Goal: Task Accomplishment & Management: Use online tool/utility

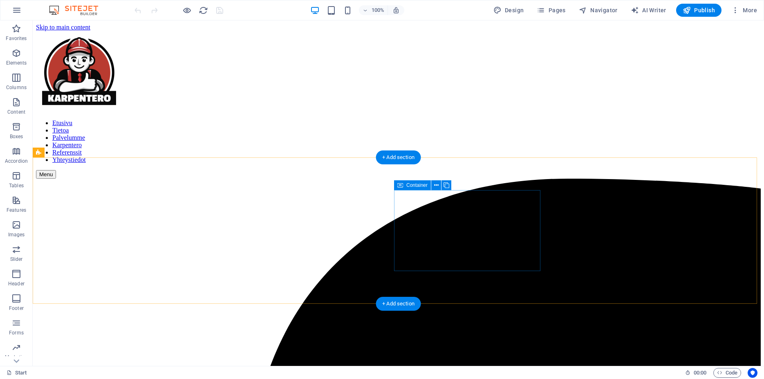
scroll to position [5862, 0]
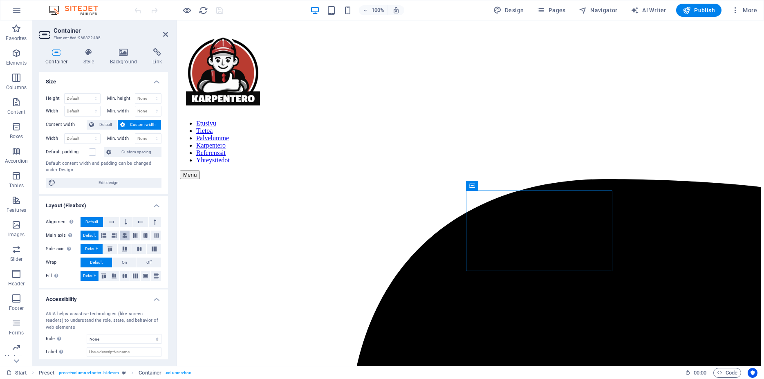
click at [122, 235] on icon at bounding box center [124, 235] width 5 height 10
click at [89, 232] on span "Default" at bounding box center [89, 235] width 13 height 10
click at [109, 221] on icon at bounding box center [112, 222] width 6 height 10
click at [96, 219] on span "Default" at bounding box center [91, 222] width 13 height 10
click at [101, 234] on icon at bounding box center [103, 235] width 5 height 10
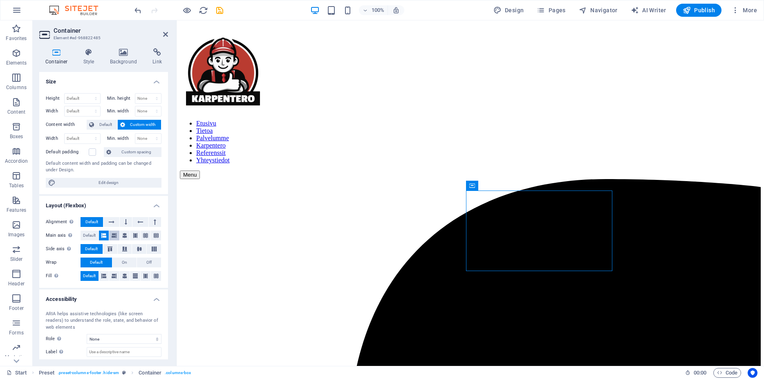
click at [114, 237] on icon at bounding box center [114, 235] width 5 height 10
click at [86, 236] on span "Default" at bounding box center [89, 235] width 13 height 10
click at [106, 250] on icon at bounding box center [110, 248] width 10 height 5
click at [120, 249] on icon at bounding box center [125, 248] width 10 height 5
click at [134, 248] on icon at bounding box center [139, 248] width 10 height 5
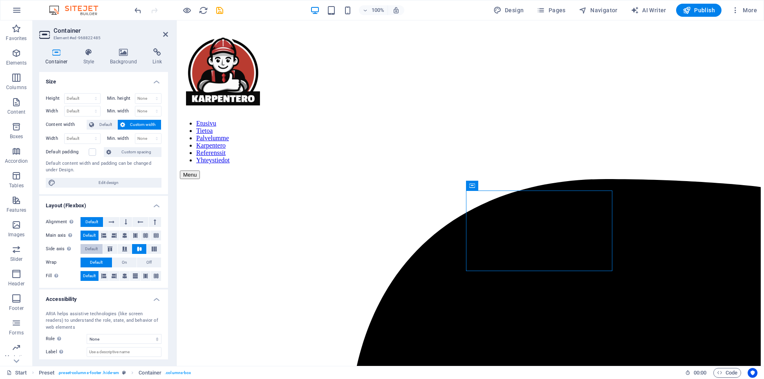
click at [92, 248] on span "Default" at bounding box center [91, 249] width 13 height 10
click at [122, 273] on icon at bounding box center [124, 276] width 5 height 10
click at [101, 278] on icon at bounding box center [103, 276] width 5 height 10
click at [112, 276] on icon at bounding box center [114, 276] width 5 height 10
click at [90, 278] on span "Default" at bounding box center [89, 276] width 13 height 10
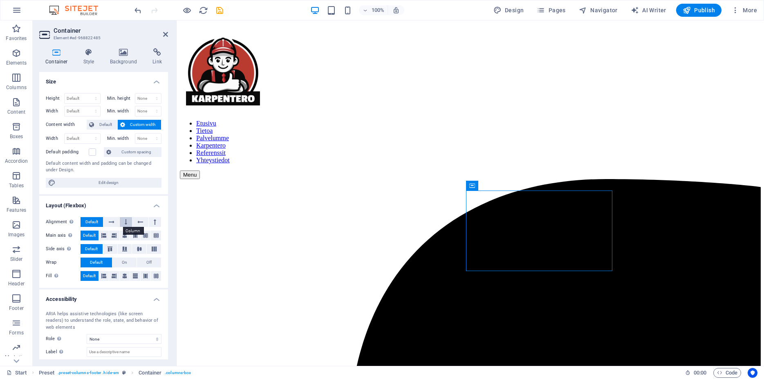
click at [124, 223] on button at bounding box center [126, 222] width 12 height 10
click at [110, 223] on icon at bounding box center [112, 222] width 6 height 10
click at [95, 223] on span "Default" at bounding box center [91, 222] width 13 height 10
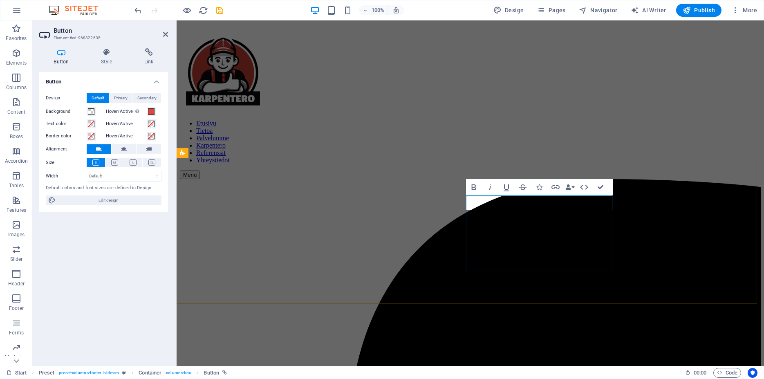
select select "%"
click at [110, 56] on icon at bounding box center [107, 52] width 40 height 8
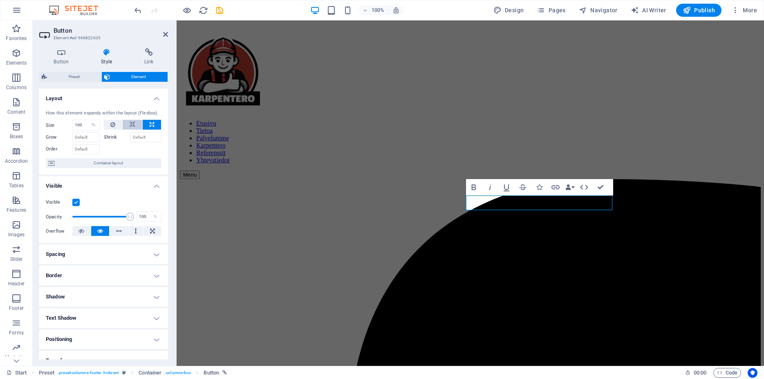
click at [130, 130] on icon at bounding box center [133, 125] width 6 height 10
select select "DISABLED_OPTION_VALUE"
select select "%"
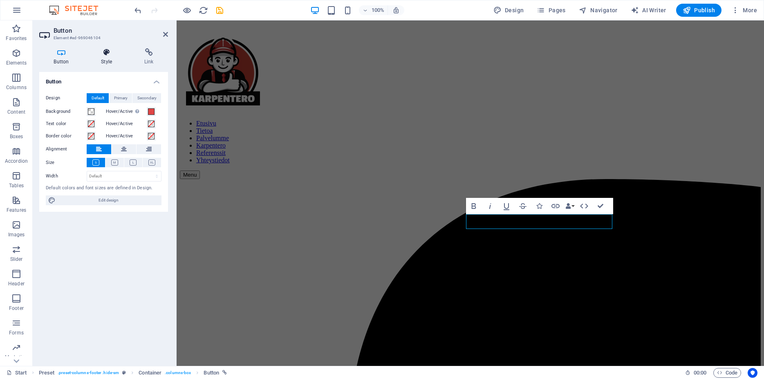
click at [97, 51] on icon at bounding box center [107, 52] width 40 height 8
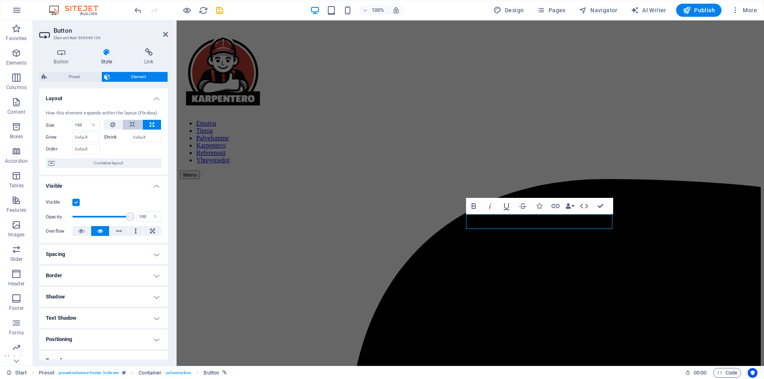
click at [130, 130] on icon at bounding box center [133, 125] width 6 height 10
select select "DISABLED_OPTION_VALUE"
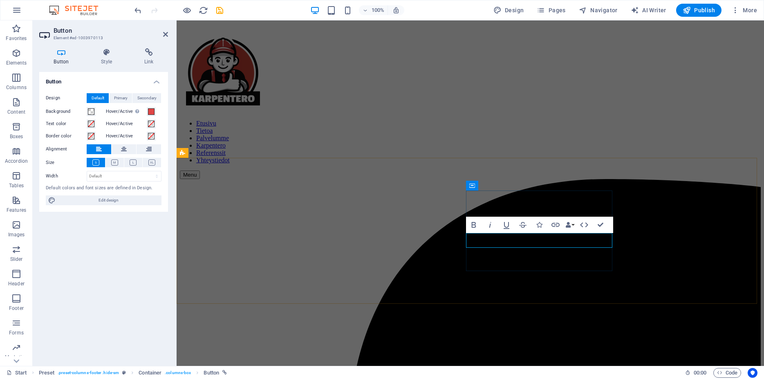
select select "%"
drag, startPoint x: 106, startPoint y: 51, endPoint x: 109, endPoint y: 60, distance: 9.6
click at [106, 52] on icon at bounding box center [107, 52] width 40 height 8
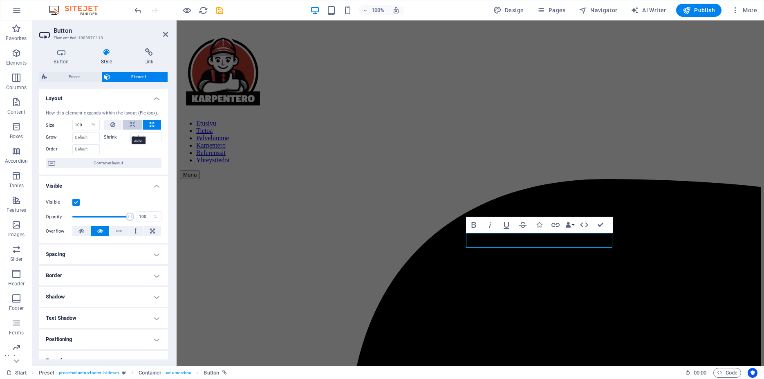
click at [130, 130] on icon at bounding box center [133, 125] width 6 height 10
select select "DISABLED_OPTION_VALUE"
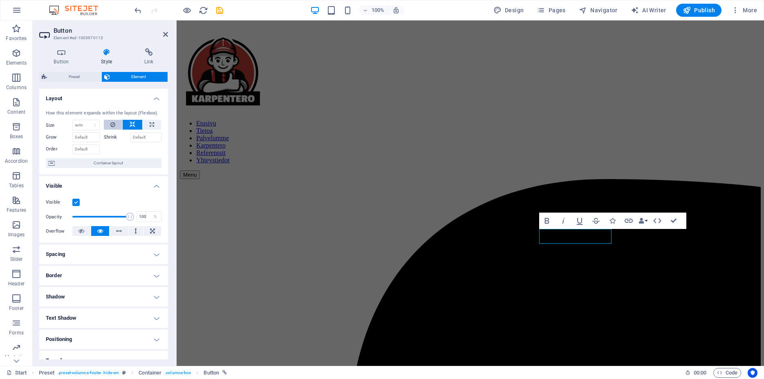
click at [110, 130] on icon at bounding box center [112, 125] width 5 height 10
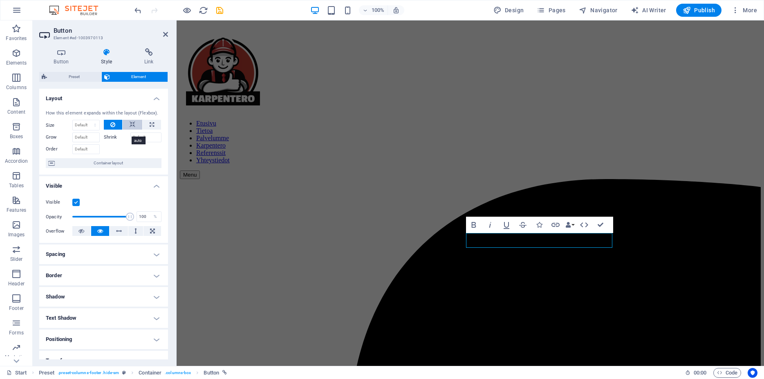
click at [130, 130] on icon at bounding box center [133, 125] width 6 height 10
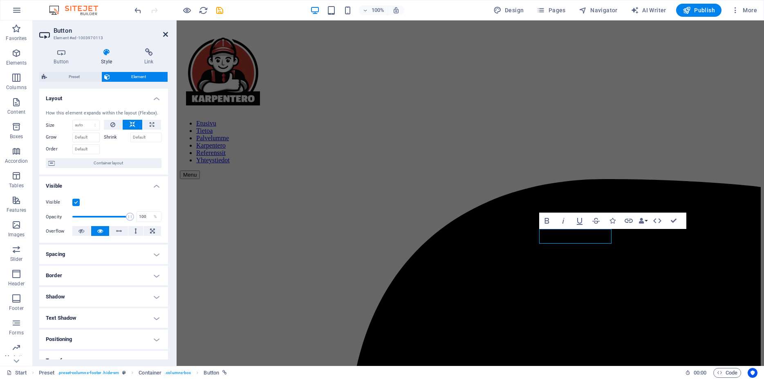
drag, startPoint x: 165, startPoint y: 34, endPoint x: 254, endPoint y: 80, distance: 99.6
click at [165, 34] on icon at bounding box center [165, 34] width 5 height 7
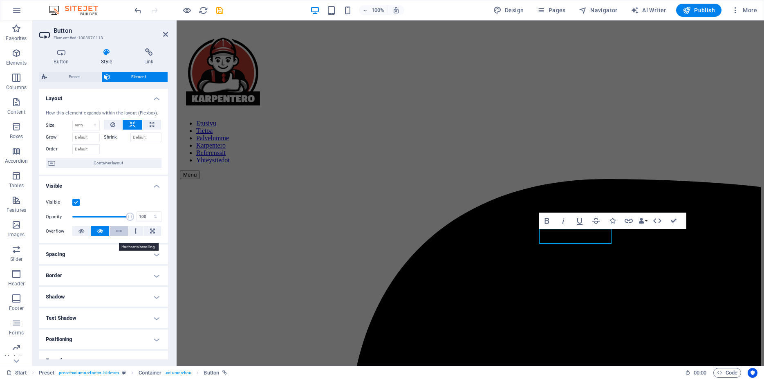
click at [116, 236] on icon at bounding box center [119, 231] width 6 height 10
click at [100, 236] on icon at bounding box center [100, 231] width 6 height 10
click at [82, 236] on icon at bounding box center [81, 231] width 6 height 10
click at [91, 236] on button at bounding box center [100, 231] width 18 height 10
click at [60, 56] on icon at bounding box center [61, 52] width 44 height 8
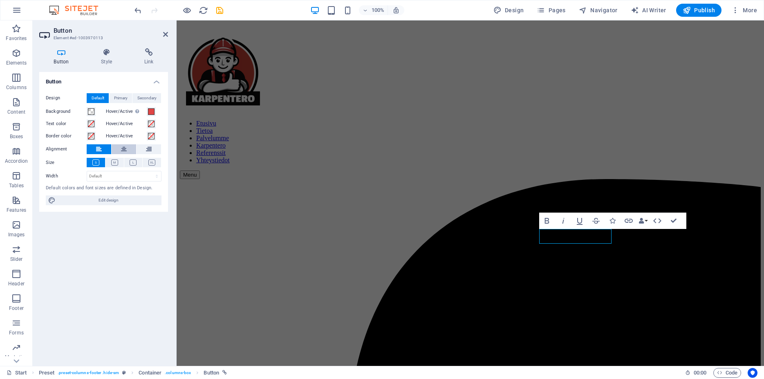
click at [123, 146] on icon at bounding box center [124, 149] width 6 height 10
click at [93, 147] on button at bounding box center [99, 149] width 25 height 10
click at [117, 163] on icon at bounding box center [114, 162] width 7 height 6
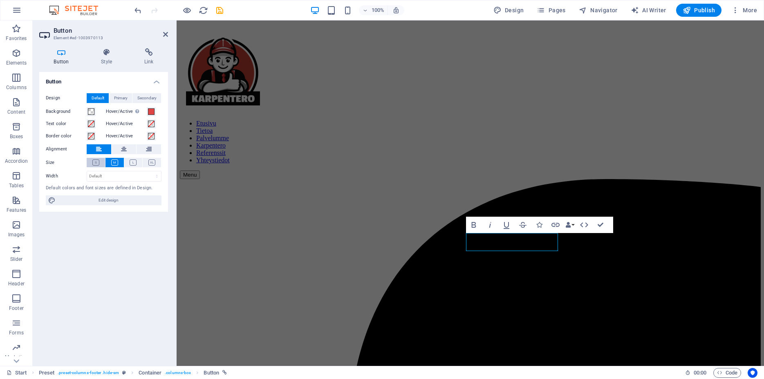
click at [101, 162] on button at bounding box center [96, 162] width 18 height 9
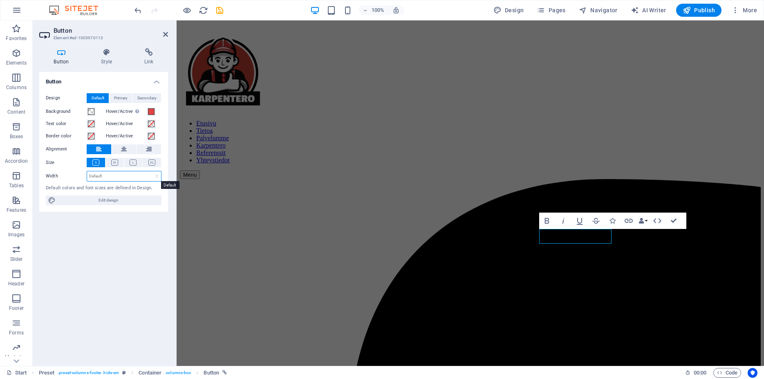
click at [87, 171] on select "Default px rem % em vh vw" at bounding box center [124, 176] width 74 height 10
click at [112, 178] on select "Default px rem % em vh vw" at bounding box center [124, 176] width 74 height 10
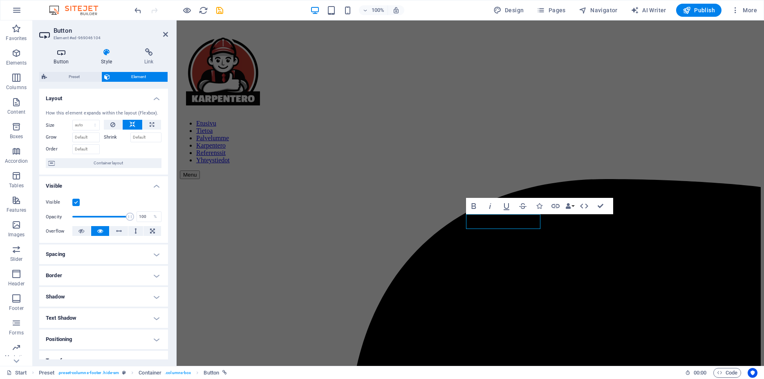
click at [58, 53] on icon at bounding box center [61, 52] width 44 height 8
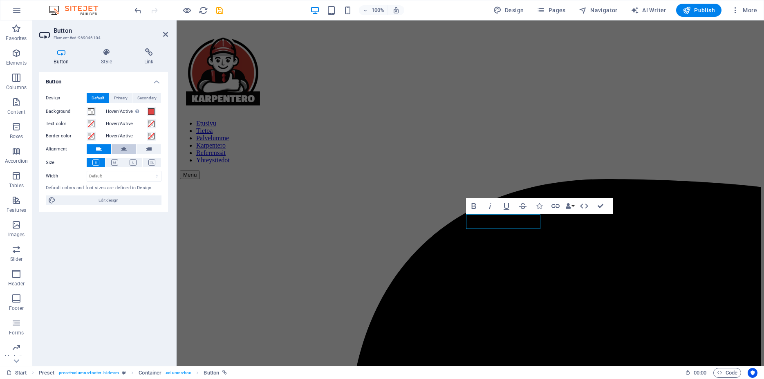
click at [118, 147] on button at bounding box center [124, 149] width 25 height 10
drag, startPoint x: 103, startPoint y: 143, endPoint x: 101, endPoint y: 150, distance: 7.1
click at [101, 150] on div "Design Default Primary Secondary Background Hover/Active Switch to preview mode…" at bounding box center [103, 149] width 129 height 125
click at [101, 150] on icon at bounding box center [99, 149] width 6 height 10
click at [113, 163] on icon at bounding box center [114, 162] width 7 height 6
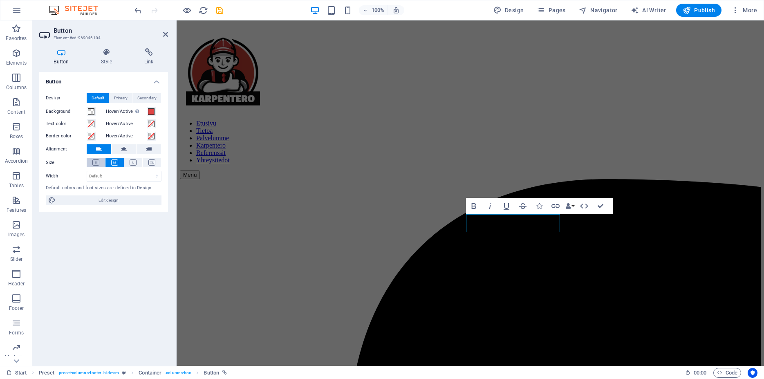
click at [97, 163] on icon at bounding box center [95, 162] width 7 height 6
click at [87, 171] on select "Default px rem % em vh vw" at bounding box center [124, 176] width 74 height 10
click at [106, 174] on select "Default px rem % em vh vw" at bounding box center [124, 176] width 74 height 10
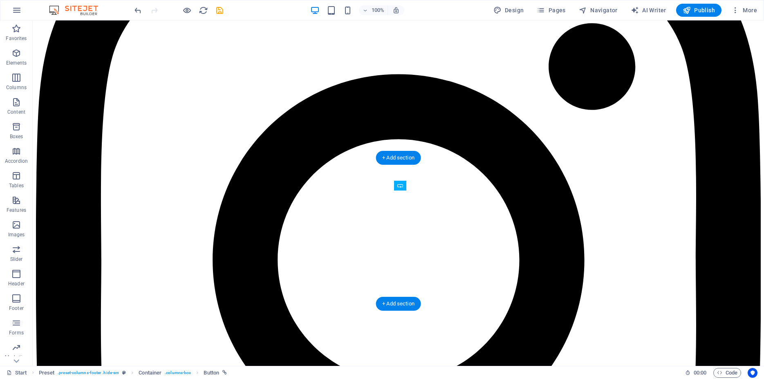
drag, startPoint x: 480, startPoint y: 237, endPoint x: 430, endPoint y: 232, distance: 50.0
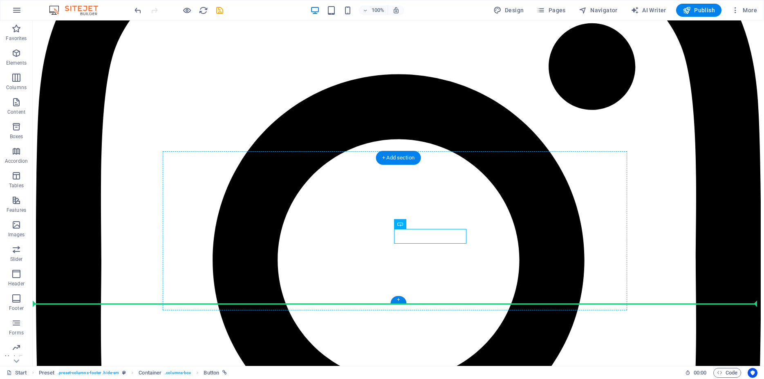
drag, startPoint x: 444, startPoint y: 234, endPoint x: 443, endPoint y: 251, distance: 17.2
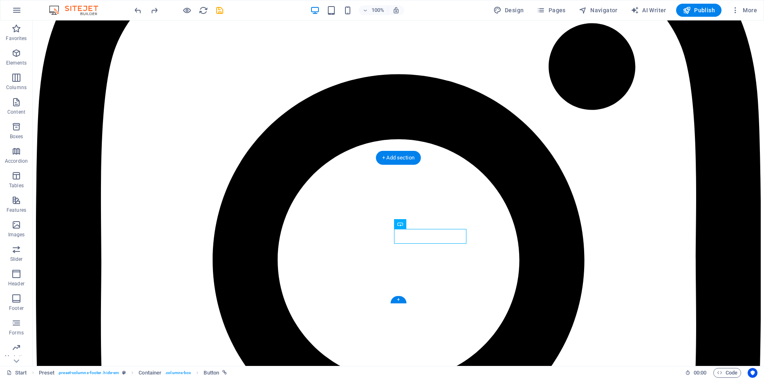
drag, startPoint x: 447, startPoint y: 245, endPoint x: 442, endPoint y: 242, distance: 6.0
drag, startPoint x: 463, startPoint y: 221, endPoint x: 452, endPoint y: 216, distance: 12.1
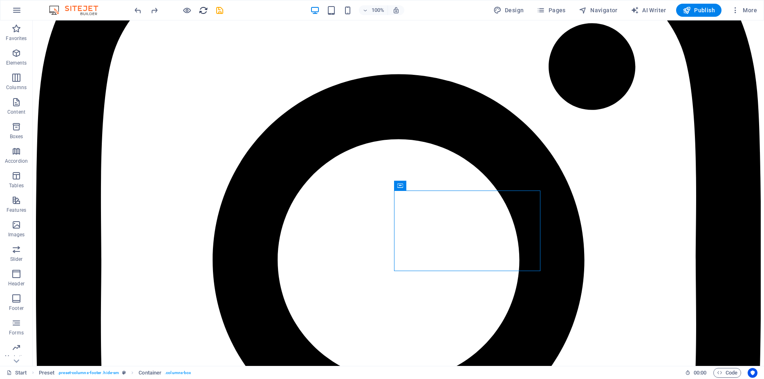
click at [203, 11] on icon "reload" at bounding box center [203, 10] width 9 height 9
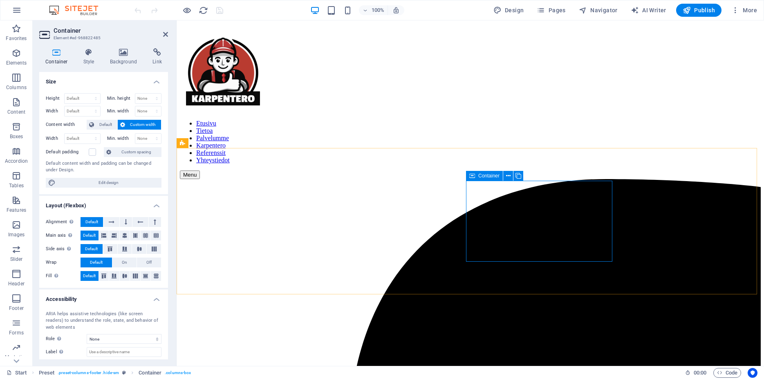
click at [475, 176] on div "Container" at bounding box center [484, 176] width 37 height 10
click at [89, 63] on h4 "Style" at bounding box center [90, 56] width 27 height 17
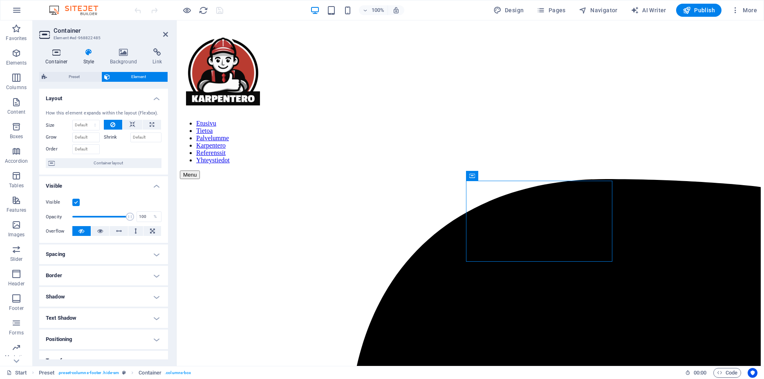
click at [63, 64] on h4 "Container" at bounding box center [58, 56] width 38 height 17
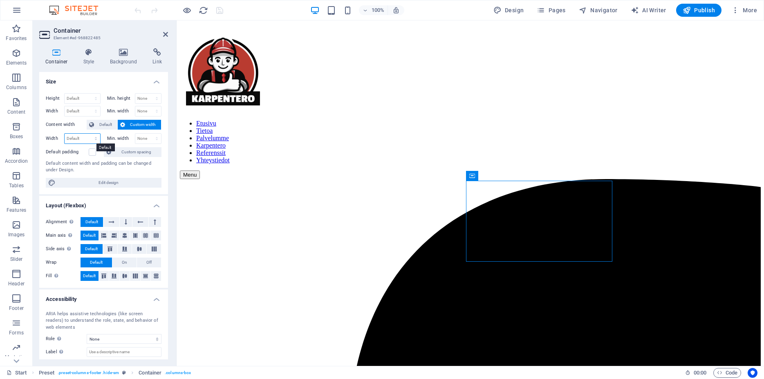
click at [65, 134] on select "Default px rem % em vh vw" at bounding box center [83, 139] width 36 height 10
select select "px"
click option "px" at bounding box center [0, 0] width 0 height 0
click at [76, 138] on input "310" at bounding box center [83, 139] width 36 height 10
type input "3"
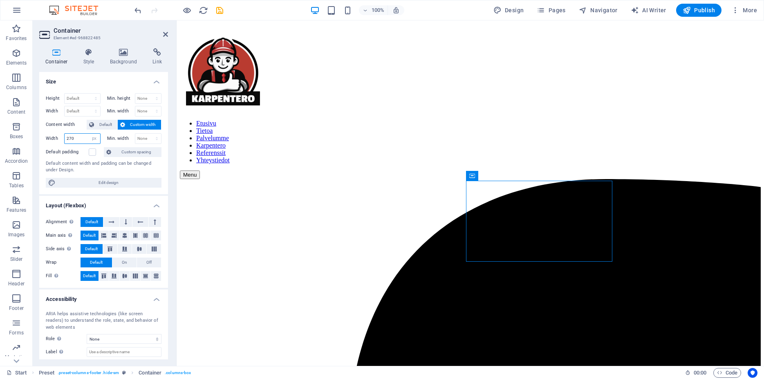
click at [74, 138] on input "270" at bounding box center [83, 139] width 36 height 10
type input "222"
click at [89, 134] on select "Default px rem % em vh vw" at bounding box center [94, 139] width 11 height 10
select select "cck9mocu3dg"
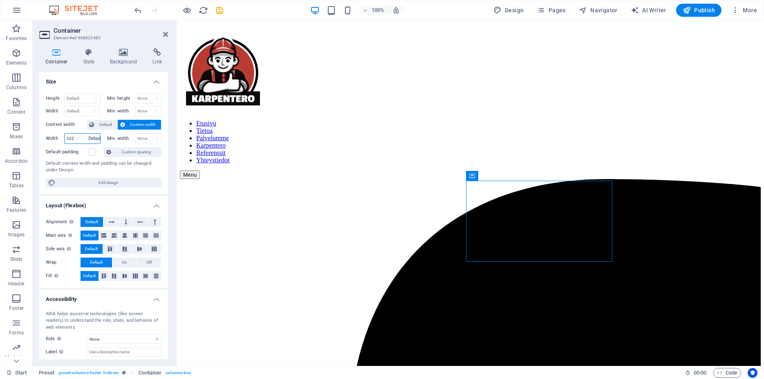
click option "Default" at bounding box center [0, 0] width 0 height 0
select select "DISABLED_OPTION_VALUE"
click at [65, 106] on select "Default px rem % em vh vw" at bounding box center [83, 111] width 36 height 10
select select "px"
click option "px" at bounding box center [0, 0] width 0 height 0
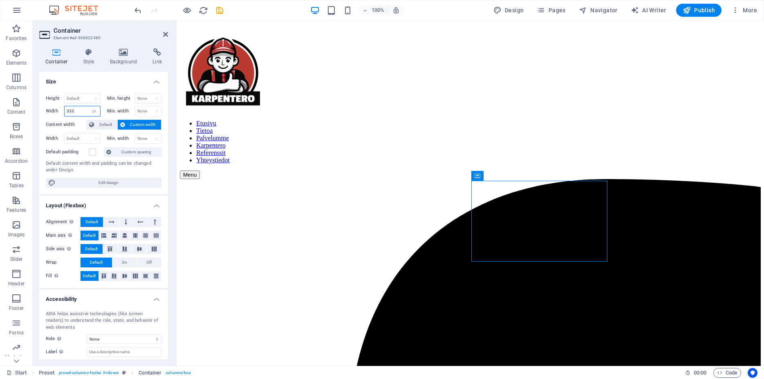
click at [78, 111] on input "333" at bounding box center [83, 111] width 36 height 10
type input "228"
click at [122, 237] on icon at bounding box center [124, 235] width 5 height 10
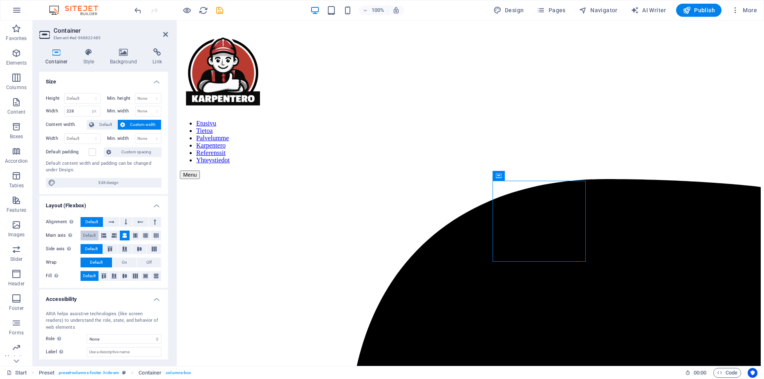
click at [91, 234] on span "Default" at bounding box center [89, 235] width 13 height 10
click at [143, 236] on icon at bounding box center [145, 235] width 5 height 10
click at [90, 236] on span "Default" at bounding box center [89, 235] width 13 height 10
click at [154, 237] on icon at bounding box center [156, 235] width 5 height 10
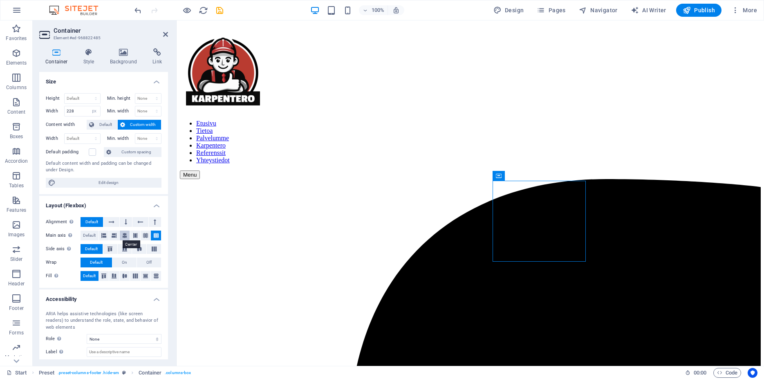
click at [122, 238] on icon at bounding box center [124, 235] width 5 height 10
click at [90, 236] on span "Default" at bounding box center [89, 235] width 13 height 10
click at [101, 277] on icon at bounding box center [104, 275] width 10 height 5
click at [111, 278] on button at bounding box center [114, 276] width 10 height 10
click at [123, 275] on icon at bounding box center [125, 275] width 10 height 5
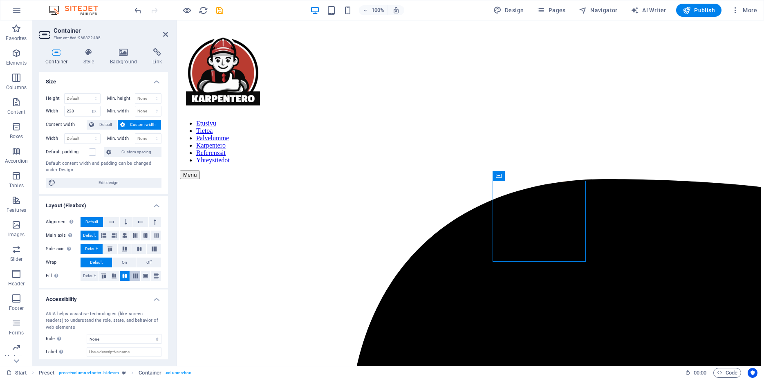
click at [131, 274] on icon at bounding box center [135, 275] width 10 height 5
click at [154, 279] on button at bounding box center [156, 276] width 10 height 10
click at [90, 276] on span "Default" at bounding box center [89, 276] width 13 height 10
click at [122, 235] on icon at bounding box center [124, 235] width 5 height 10
click at [91, 236] on span "Default" at bounding box center [89, 235] width 13 height 10
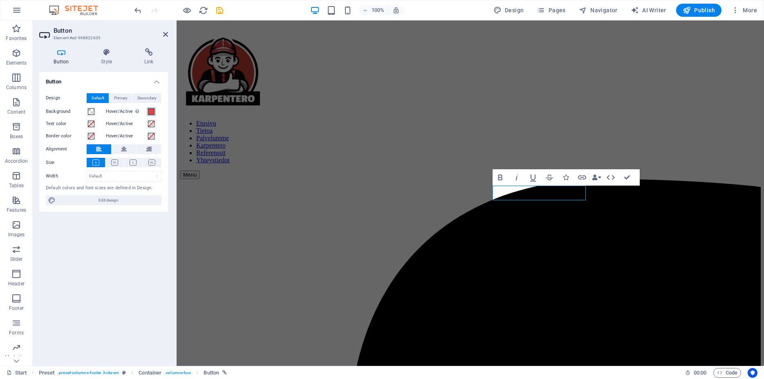
click at [151, 113] on span at bounding box center [151, 111] width 7 height 7
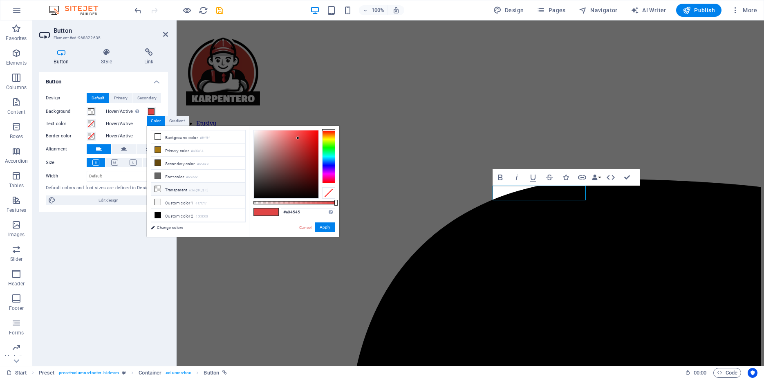
click at [177, 190] on li "Transparent rgba(0,0,0,.0)" at bounding box center [198, 189] width 94 height 13
type input "rgba(0, 0, 0, 0)"
click at [323, 226] on button "Apply" at bounding box center [325, 227] width 20 height 10
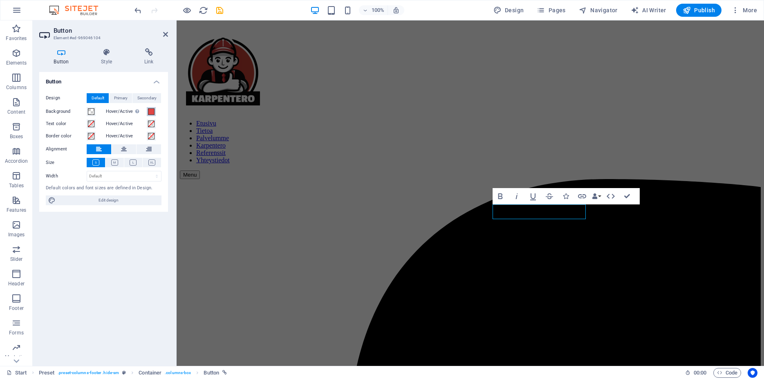
click at [155, 111] on button "Hover/Active Switch to preview mode to test the active/hover state" at bounding box center [151, 111] width 9 height 9
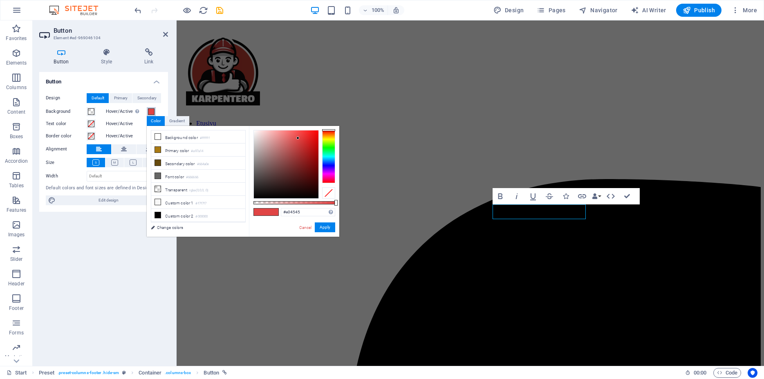
click at [150, 112] on span at bounding box center [151, 111] width 7 height 7
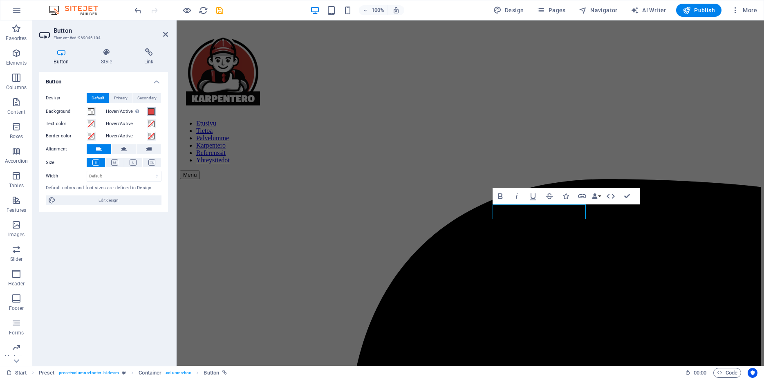
click at [150, 112] on span at bounding box center [151, 111] width 7 height 7
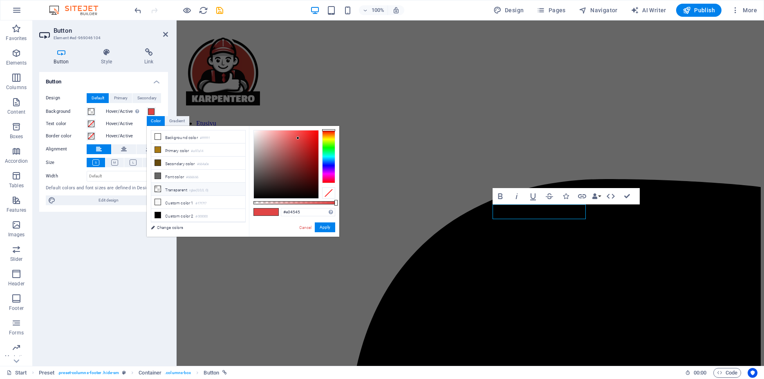
drag, startPoint x: 169, startPoint y: 188, endPoint x: 179, endPoint y: 186, distance: 10.3
click at [169, 187] on li "Transparent rgba(0,0,0,.0)" at bounding box center [198, 189] width 94 height 13
type input "rgba(0, 0, 0, 0)"
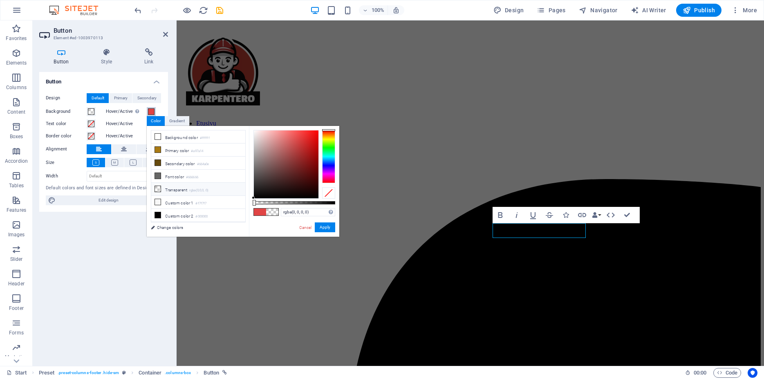
click at [152, 110] on span at bounding box center [151, 111] width 7 height 7
click at [158, 191] on li "Transparent rgba(0,0,0,.0)" at bounding box center [198, 189] width 94 height 13
type input "rgba(0, 0, 0, 0)"
click at [332, 228] on button "Apply" at bounding box center [325, 227] width 20 height 10
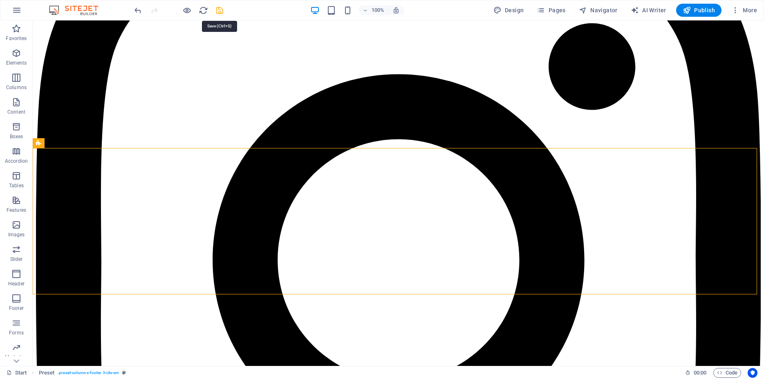
click at [222, 11] on icon "save" at bounding box center [219, 10] width 9 height 9
click at [201, 10] on icon "reload" at bounding box center [203, 10] width 9 height 9
click at [199, 12] on icon "reload" at bounding box center [203, 10] width 9 height 9
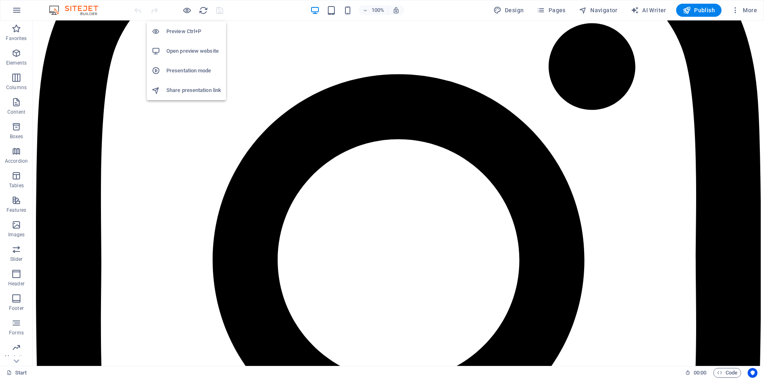
click at [167, 68] on h6 "Presentation mode" at bounding box center [193, 71] width 55 height 10
click at [194, 50] on h6 "Open preview website" at bounding box center [193, 51] width 55 height 10
click at [695, 13] on span "Publish" at bounding box center [698, 10] width 32 height 8
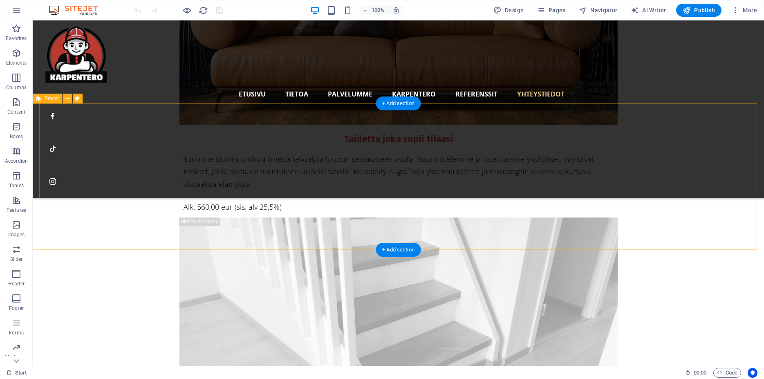
scroll to position [5899, 0]
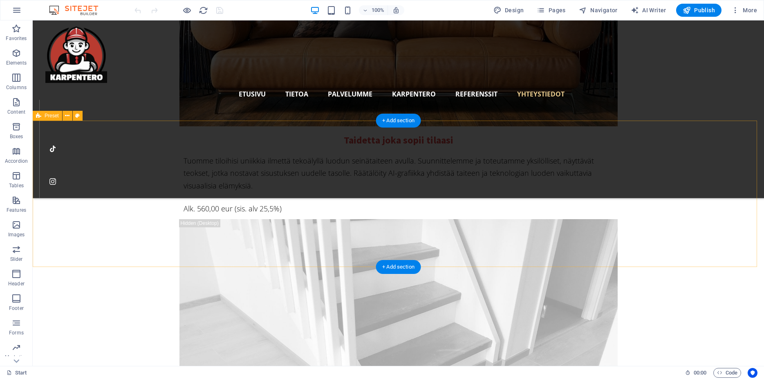
select select "footer"
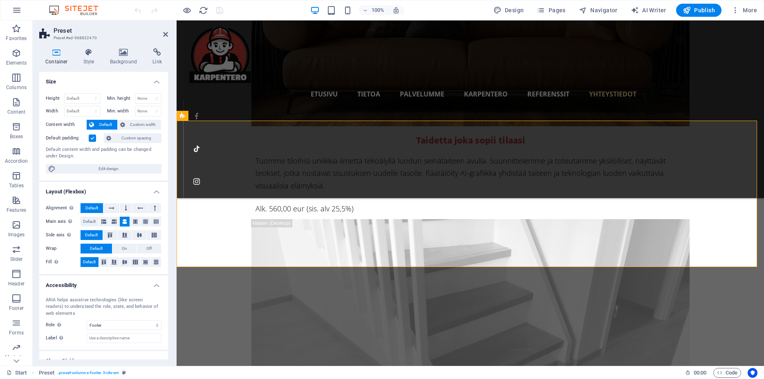
scroll to position [29, 0]
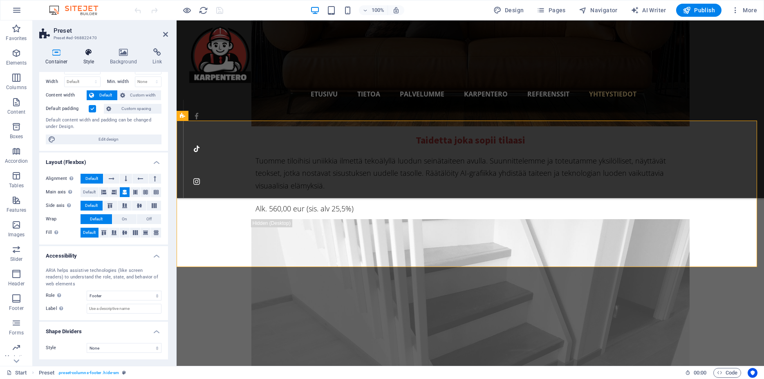
click at [82, 57] on h4 "Style" at bounding box center [90, 56] width 27 height 17
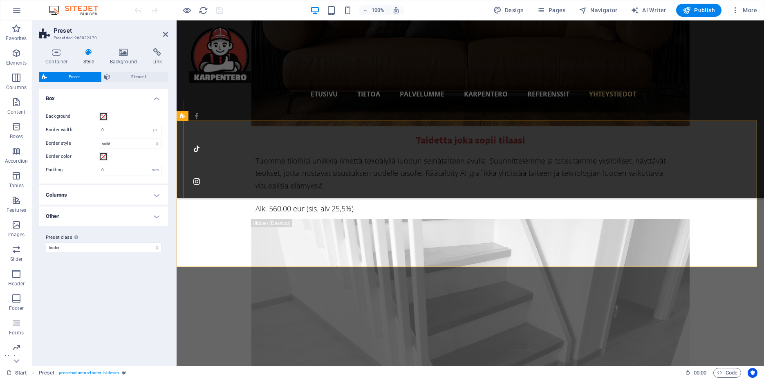
click at [127, 190] on h4 "Columns" at bounding box center [103, 195] width 129 height 20
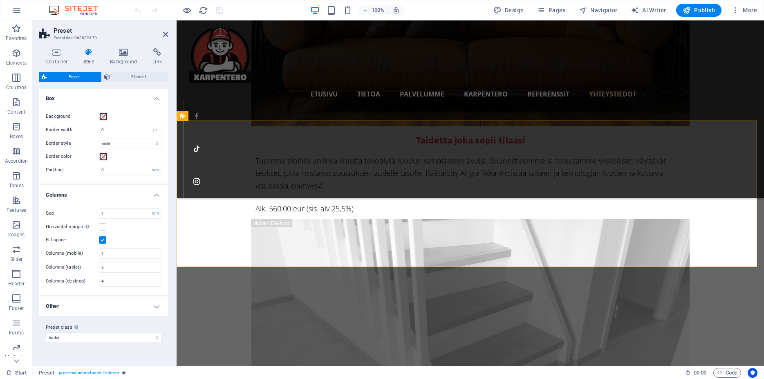
click at [88, 308] on h4 "Other" at bounding box center [103, 306] width 129 height 20
click at [101, 325] on label at bounding box center [102, 323] width 7 height 7
click at [0, 0] on input "Center content" at bounding box center [0, 0] width 0 height 0
click at [103, 326] on label at bounding box center [102, 323] width 7 height 7
click at [0, 0] on input "Center content" at bounding box center [0, 0] width 0 height 0
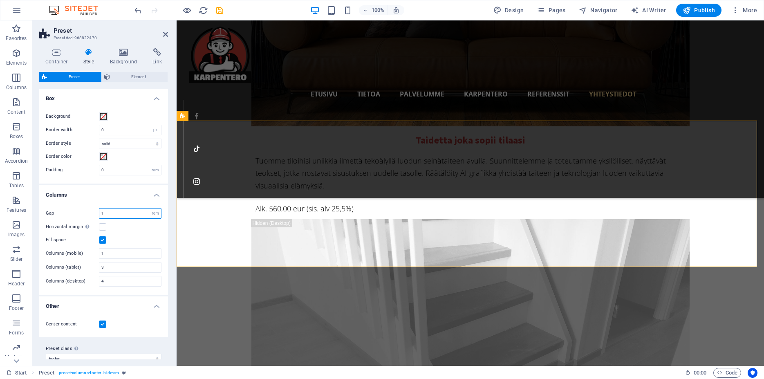
click at [122, 217] on input "1" at bounding box center [130, 213] width 62 height 10
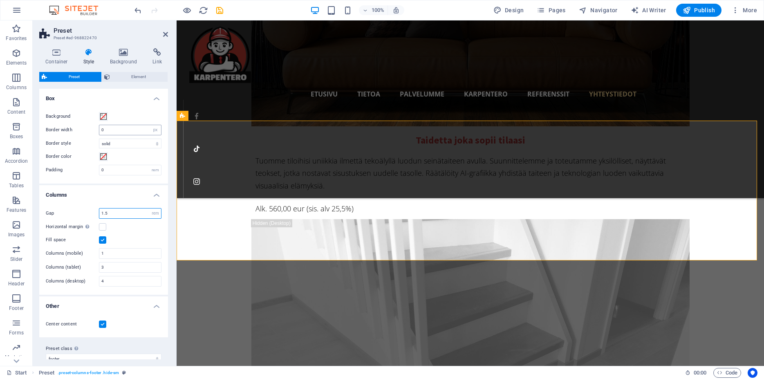
type input "1.5"
click at [109, 130] on input "0" at bounding box center [130, 130] width 62 height 10
type input "1"
click at [104, 157] on span at bounding box center [103, 156] width 7 height 7
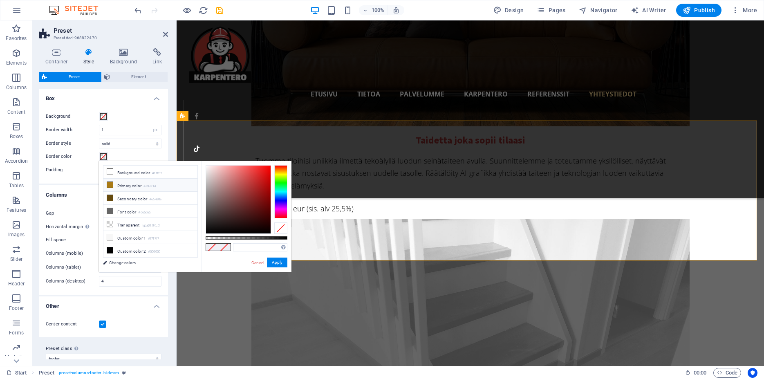
click at [129, 185] on li "Primary color #a97a14" at bounding box center [150, 185] width 94 height 13
type input "#a97a14"
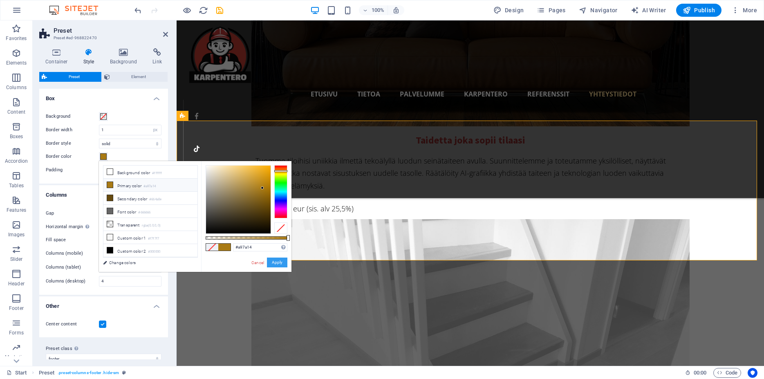
click at [274, 264] on button "Apply" at bounding box center [277, 262] width 20 height 10
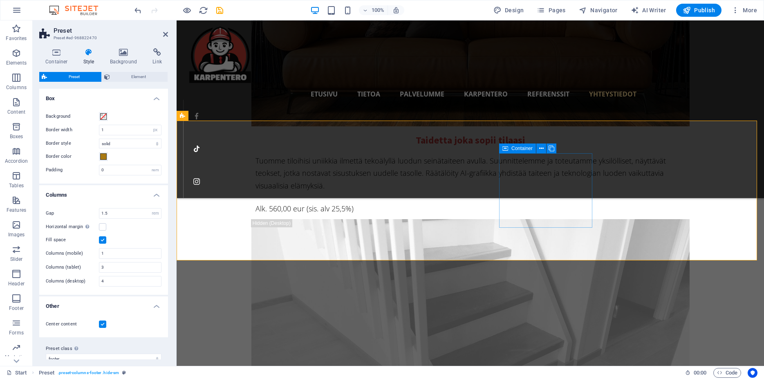
click at [540, 149] on icon at bounding box center [541, 148] width 4 height 9
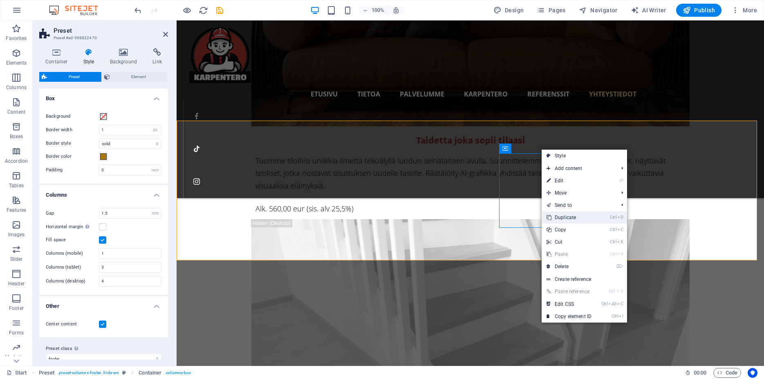
click at [565, 217] on link "Ctrl D Duplicate" at bounding box center [568, 217] width 55 height 12
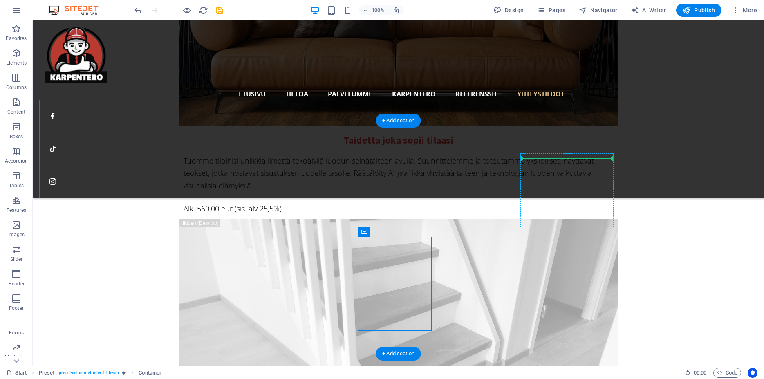
drag, startPoint x: 472, startPoint y: 254, endPoint x: 567, endPoint y: 163, distance: 131.2
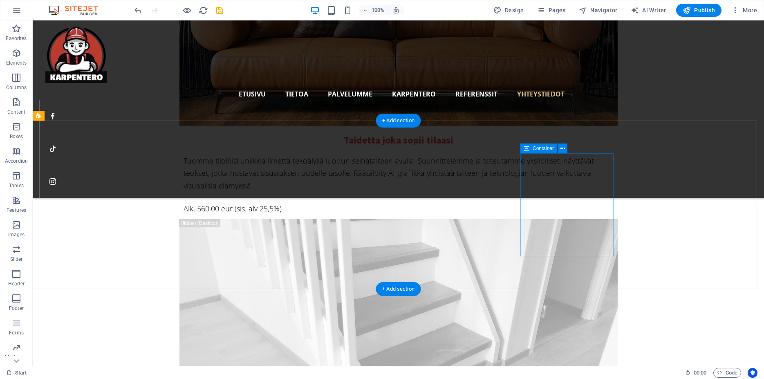
select select "px"
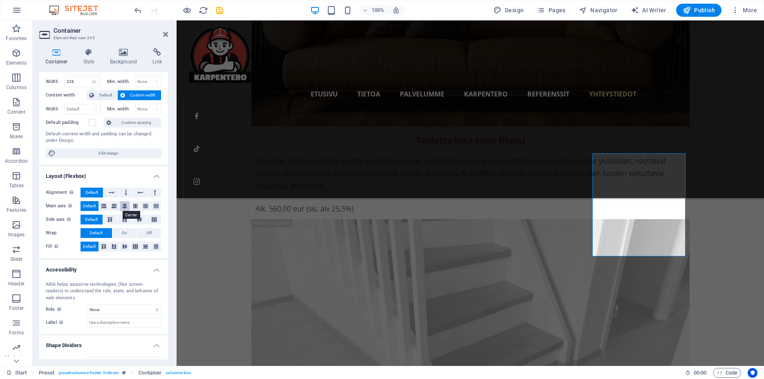
click at [122, 208] on icon at bounding box center [124, 206] width 5 height 10
click at [76, 84] on input "228" at bounding box center [83, 82] width 36 height 10
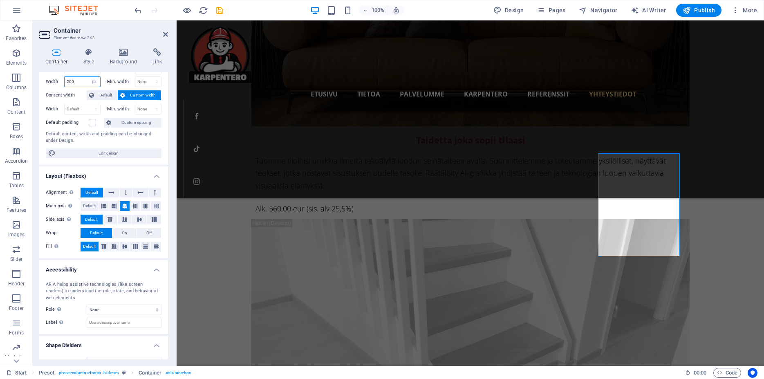
click at [78, 81] on input "200" at bounding box center [83, 82] width 36 height 10
type input "2"
type input "180"
click at [162, 35] on header "Container Element #ed-new-243" at bounding box center [103, 30] width 129 height 21
click at [163, 35] on icon at bounding box center [165, 34] width 5 height 7
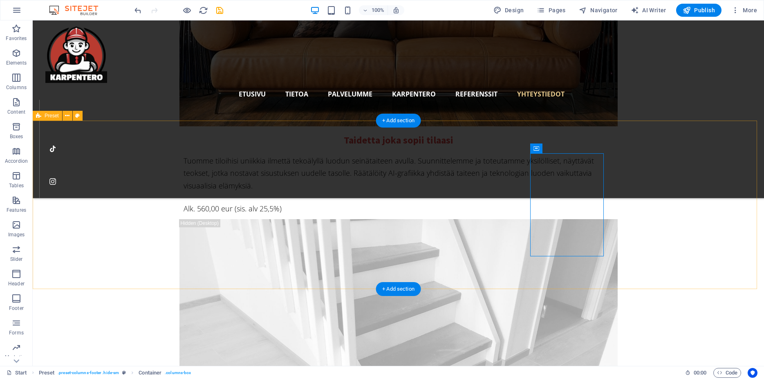
select select "px"
select select "rem"
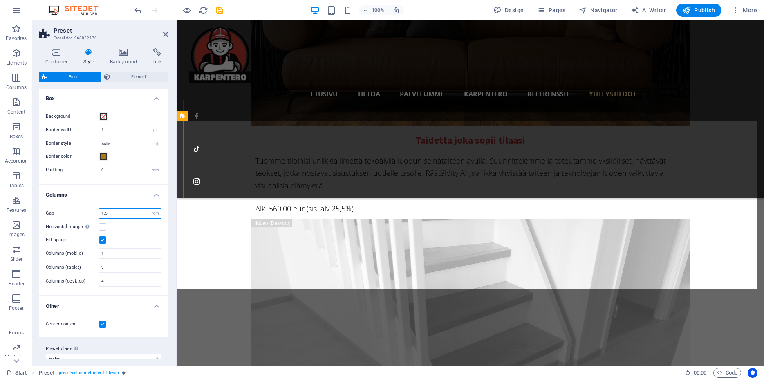
click at [111, 212] on input "1.5" at bounding box center [130, 213] width 62 height 10
type input "1"
click at [220, 11] on icon "save" at bounding box center [219, 10] width 9 height 9
checkbox input "false"
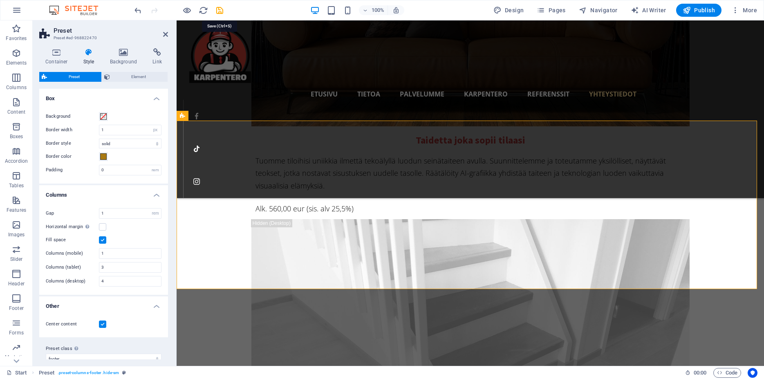
checkbox input "false"
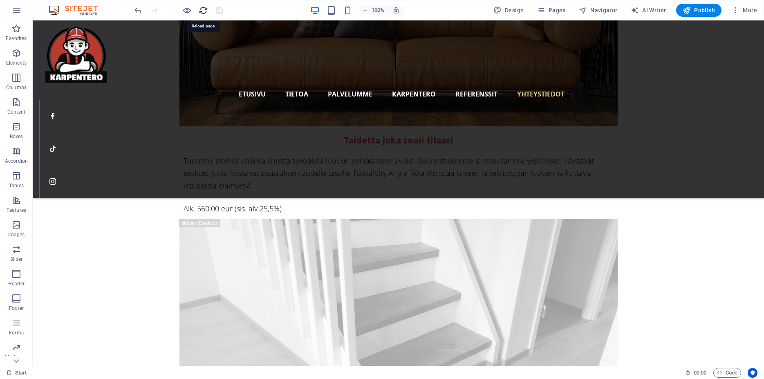
click at [202, 11] on icon "reload" at bounding box center [203, 10] width 9 height 9
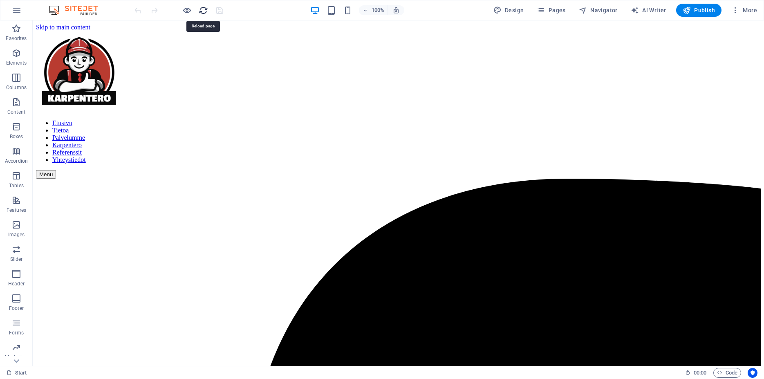
scroll to position [0, 0]
click at [189, 50] on h6 "Open preview website" at bounding box center [193, 51] width 55 height 10
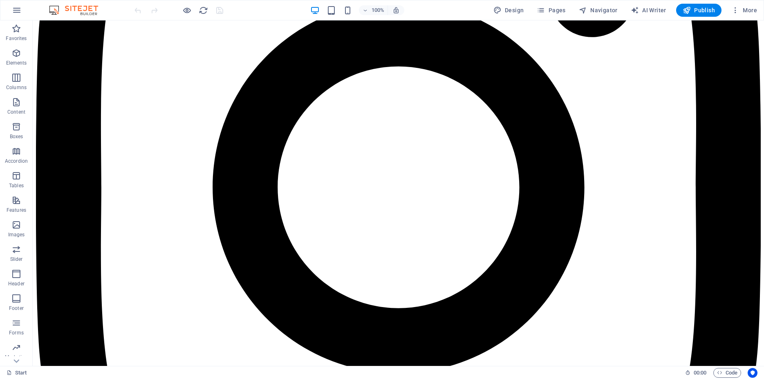
scroll to position [5959, 0]
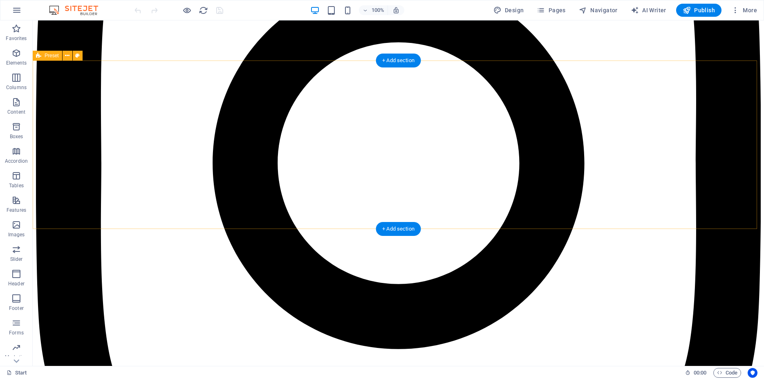
select select "footer"
select select "px"
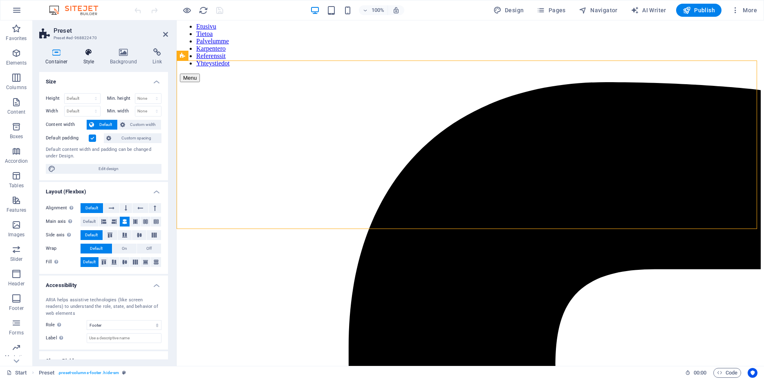
click at [89, 58] on h4 "Style" at bounding box center [90, 56] width 27 height 17
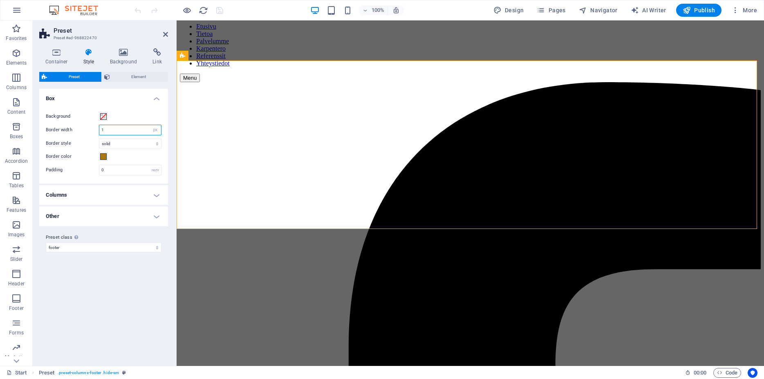
click at [114, 132] on input "1" at bounding box center [130, 130] width 62 height 10
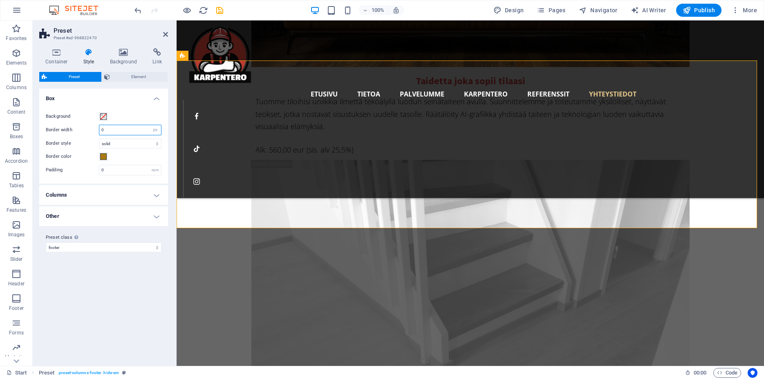
type input "0"
click at [147, 214] on h4 "Other" at bounding box center [103, 216] width 129 height 20
click at [140, 195] on h4 "Columns" at bounding box center [103, 195] width 129 height 20
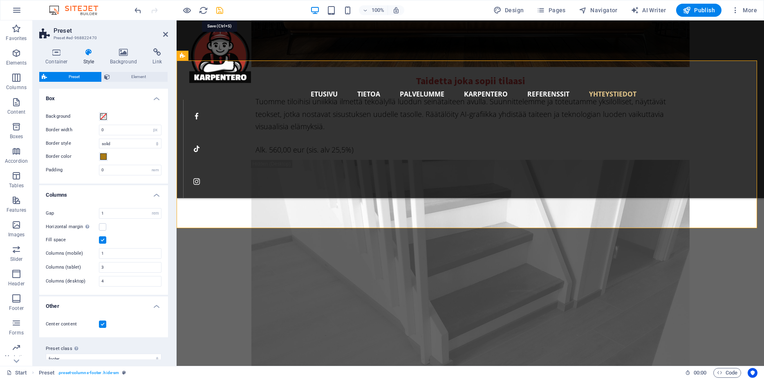
click at [220, 9] on icon "save" at bounding box center [219, 10] width 9 height 9
checkbox input "false"
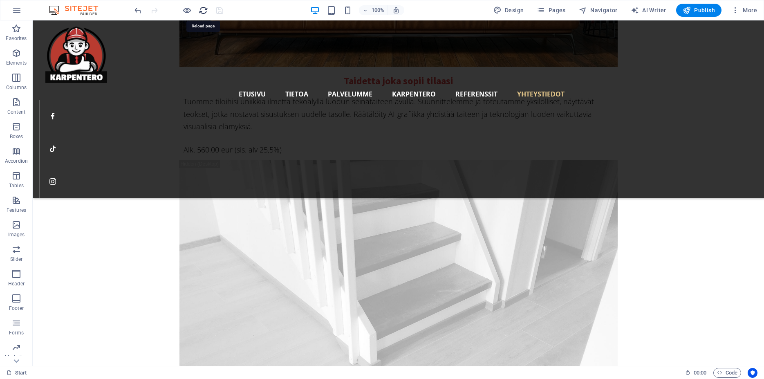
click at [202, 9] on icon "reload" at bounding box center [203, 10] width 9 height 9
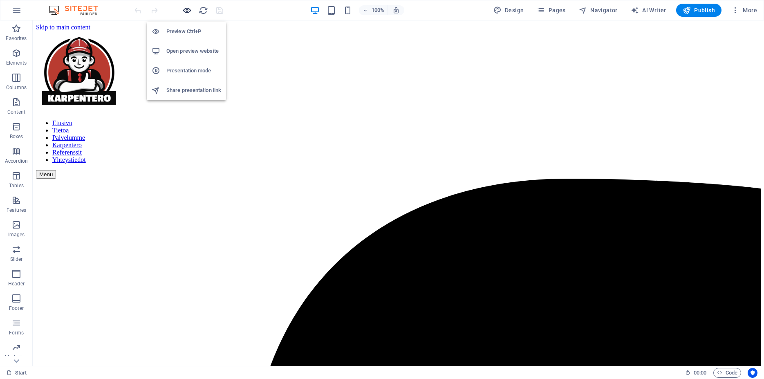
scroll to position [0, 0]
click at [190, 51] on h6 "Open preview website" at bounding box center [193, 51] width 55 height 10
click at [173, 119] on nav "Etusivu Tietoa Palvelumme Karpentero Referenssit Yhteystiedot" at bounding box center [398, 141] width 724 height 44
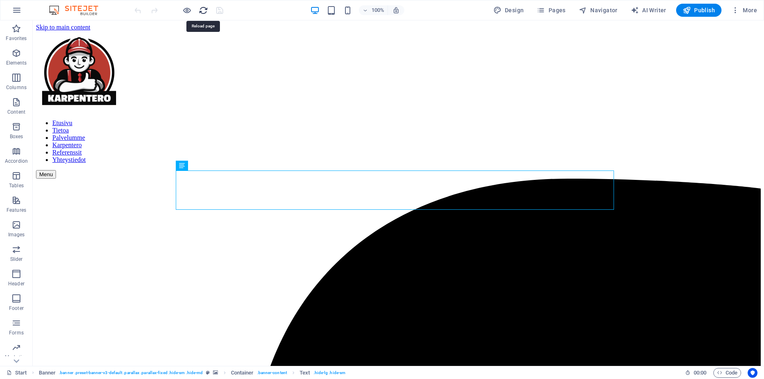
click at [203, 12] on icon "reload" at bounding box center [203, 10] width 9 height 9
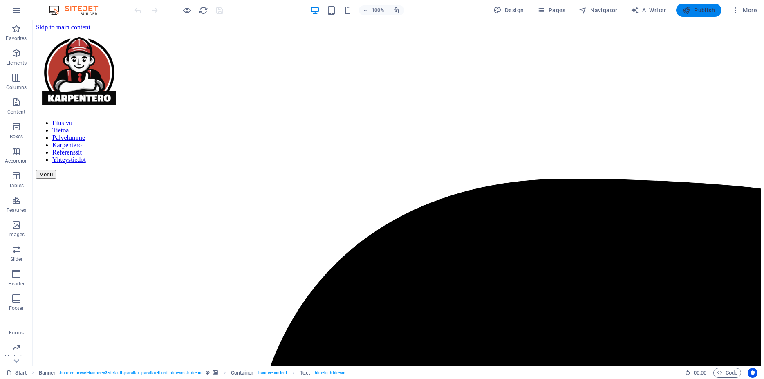
click at [686, 13] on icon "button" at bounding box center [686, 10] width 8 height 8
